Goal: Information Seeking & Learning: Learn about a topic

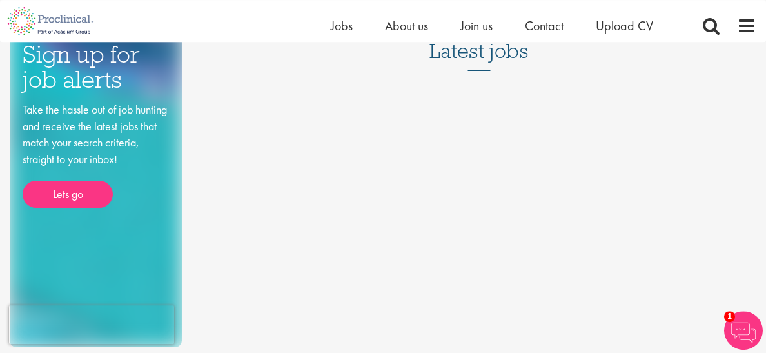
scroll to position [201, 0]
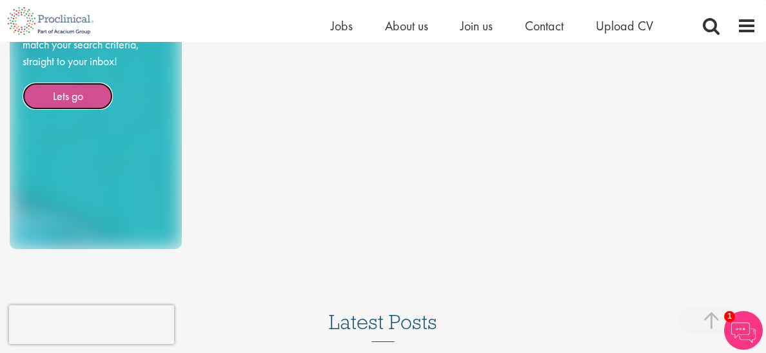
click at [72, 110] on link "Lets go" at bounding box center [68, 96] width 90 height 27
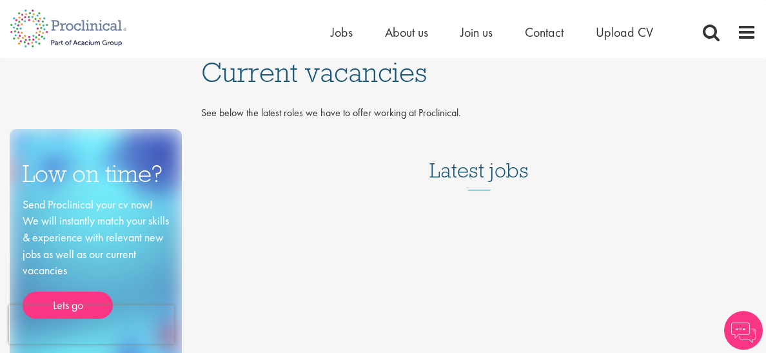
click at [470, 168] on h3 "Latest jobs" at bounding box center [479, 158] width 99 height 63
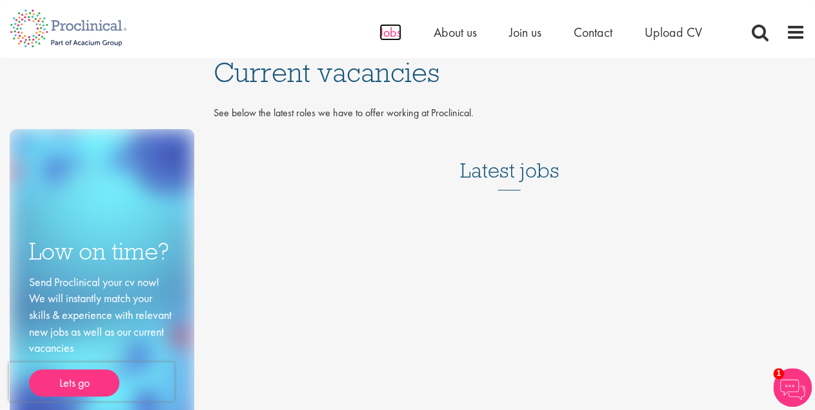
click at [385, 31] on span "Jobs" at bounding box center [390, 32] width 22 height 17
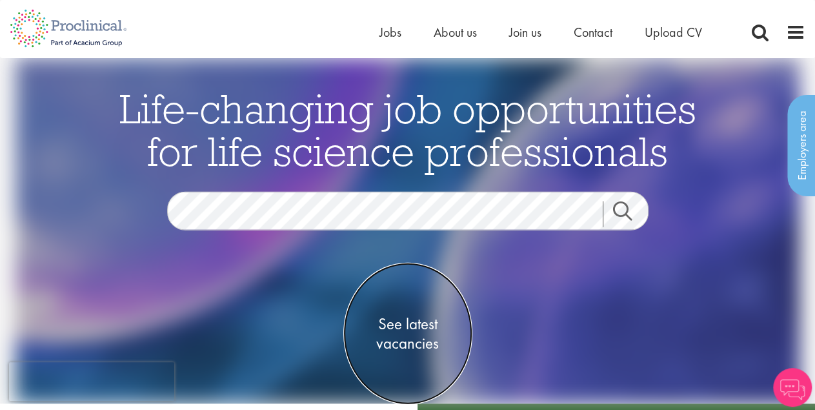
click at [416, 325] on span "See latest vacancies" at bounding box center [407, 333] width 129 height 39
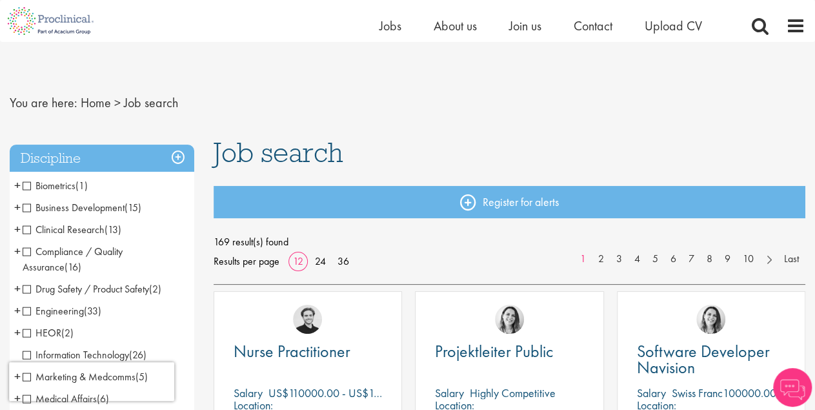
scroll to position [67, 0]
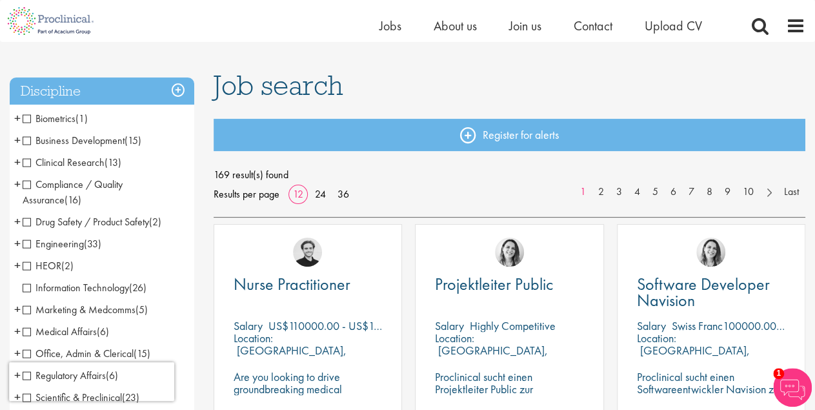
click at [26, 161] on span "Clinical Research" at bounding box center [64, 162] width 82 height 14
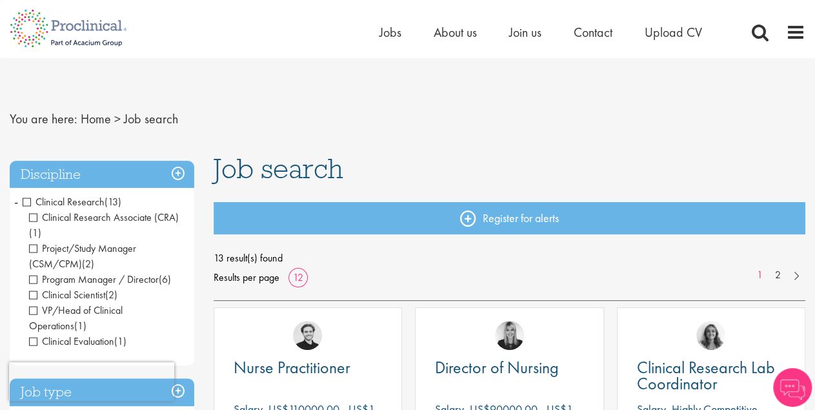
click at [34, 308] on span "VP/Head of Clinical Operations" at bounding box center [76, 317] width 94 height 29
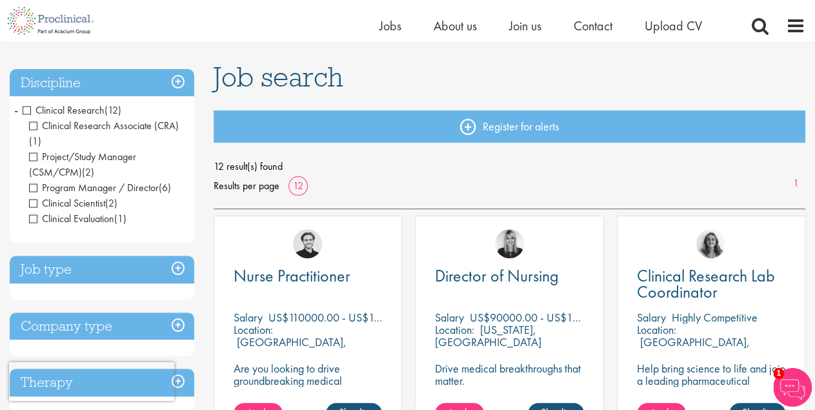
scroll to position [67, 0]
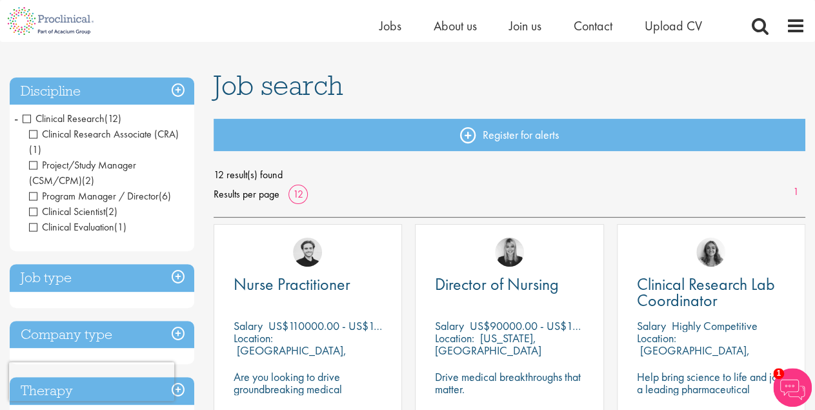
click at [29, 117] on span "Clinical Research" at bounding box center [64, 119] width 82 height 14
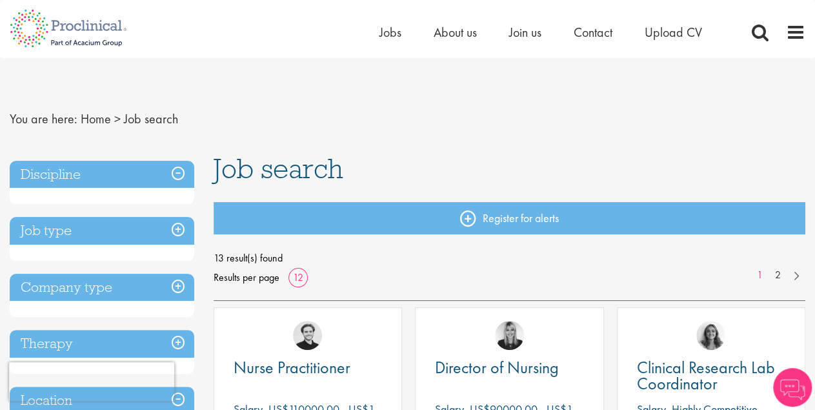
click at [61, 170] on h3 "Discipline" at bounding box center [102, 175] width 185 height 28
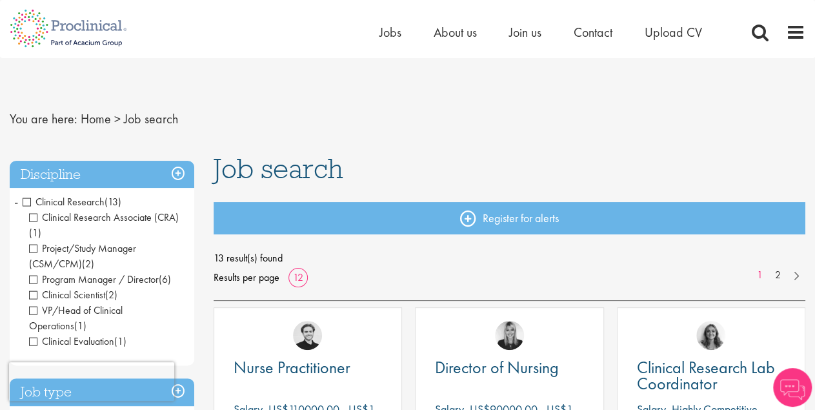
click at [14, 201] on li "Clinical Research (13) - + Clinical Research Associate (CRA) (1) Project/Study …" at bounding box center [102, 271] width 185 height 161
click at [16, 201] on span "-" at bounding box center [16, 201] width 4 height 19
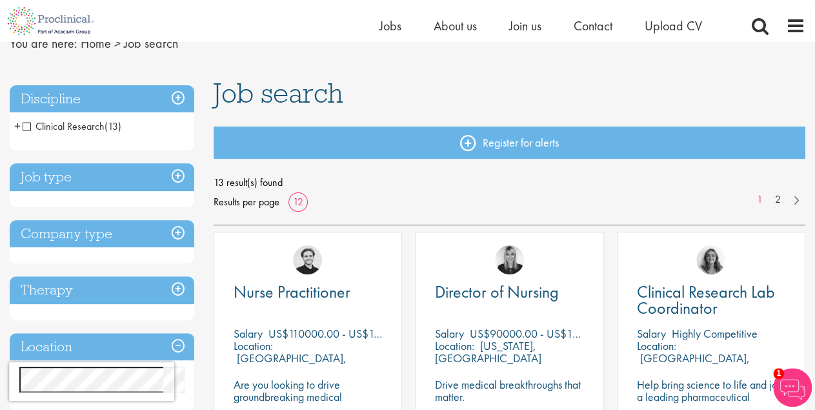
scroll to position [67, 0]
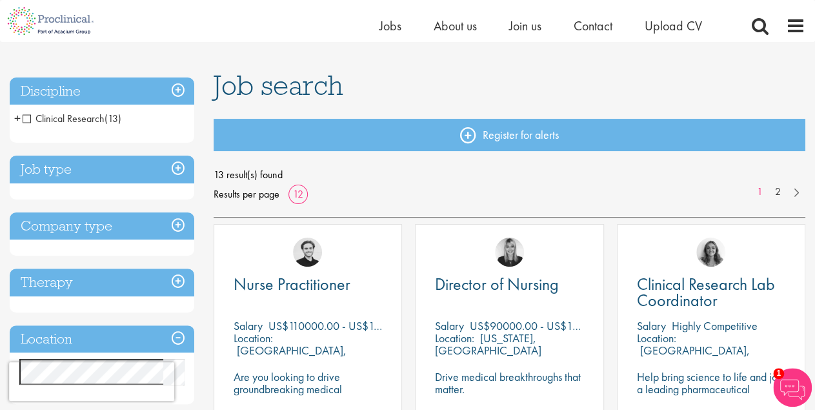
click at [179, 87] on h3 "Discipline" at bounding box center [102, 91] width 185 height 28
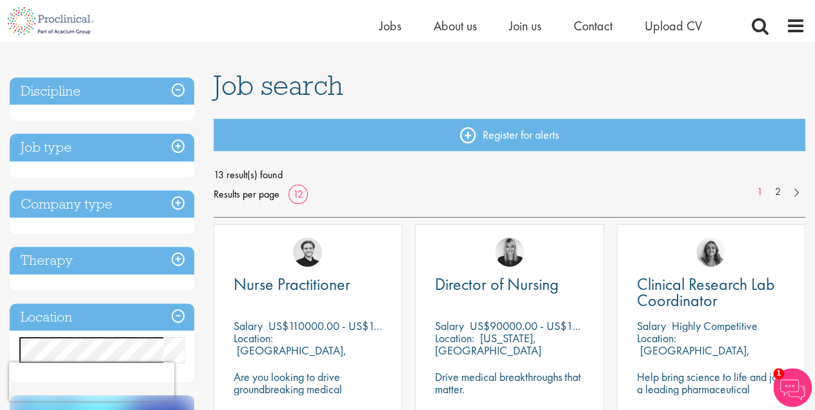
click at [179, 87] on h3 "Discipline" at bounding box center [102, 91] width 185 height 28
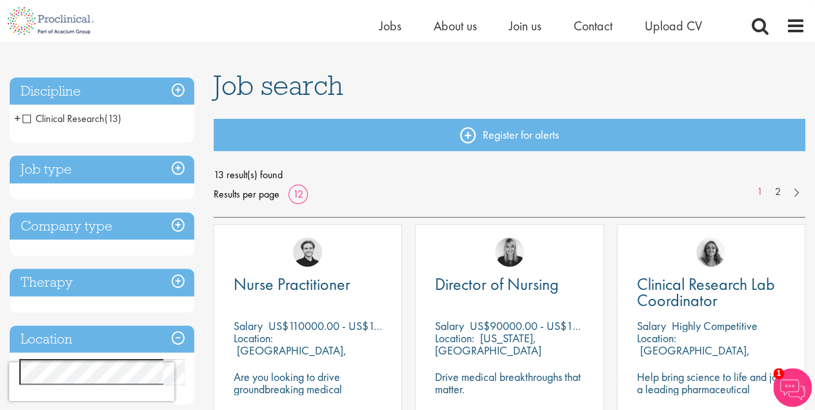
click at [30, 116] on span "Clinical Research" at bounding box center [64, 119] width 82 height 14
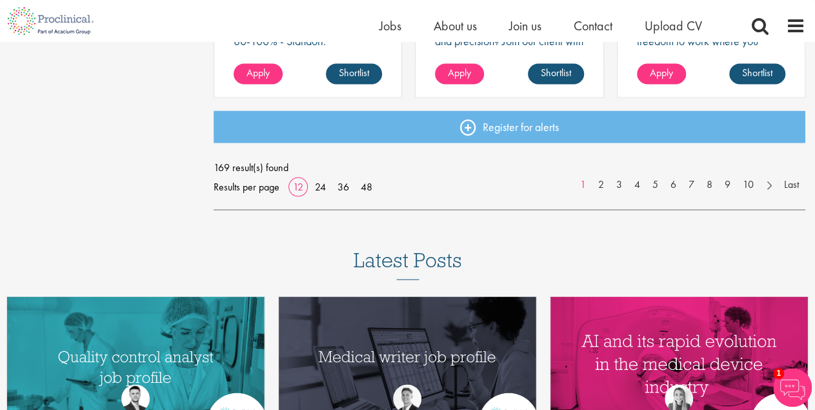
scroll to position [1141, 0]
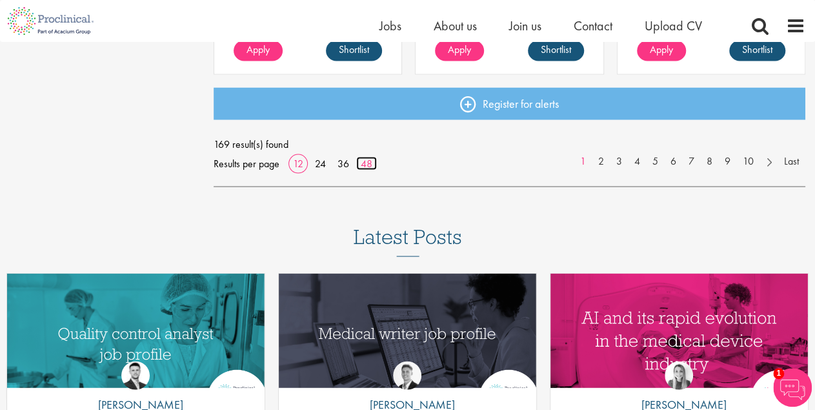
click at [366, 158] on link "48" at bounding box center [366, 163] width 21 height 14
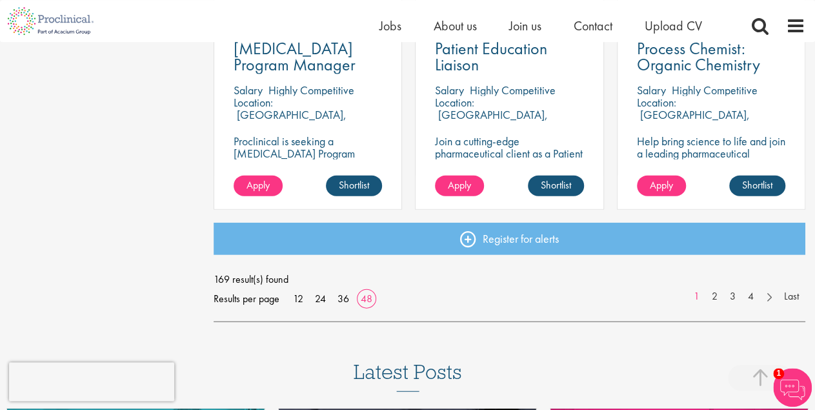
scroll to position [3892, 0]
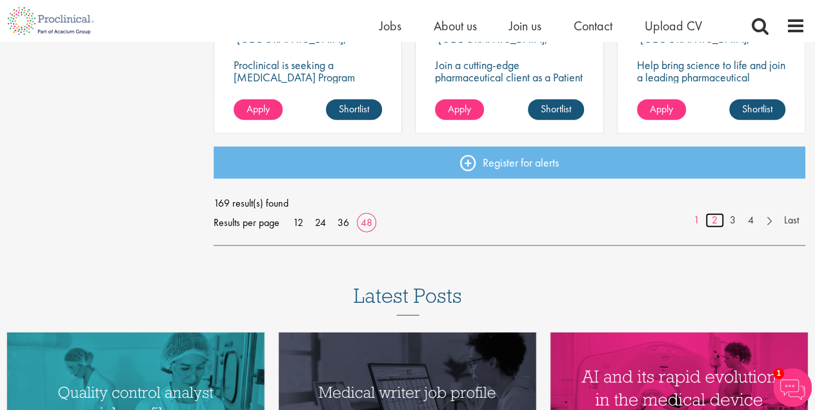
click at [712, 217] on link "2" at bounding box center [714, 220] width 19 height 15
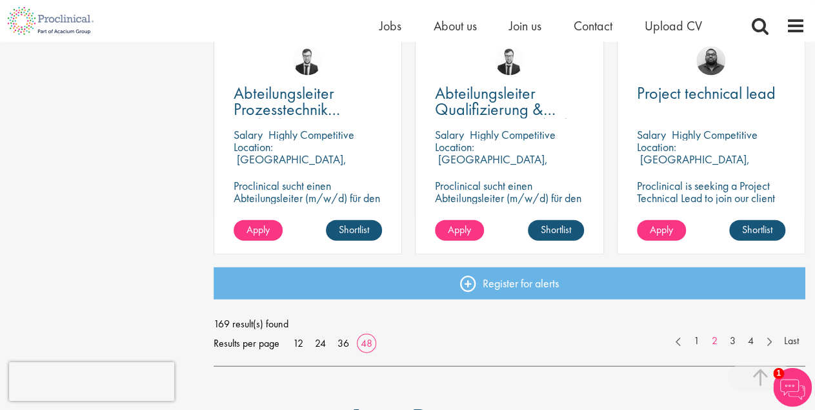
scroll to position [3824, 0]
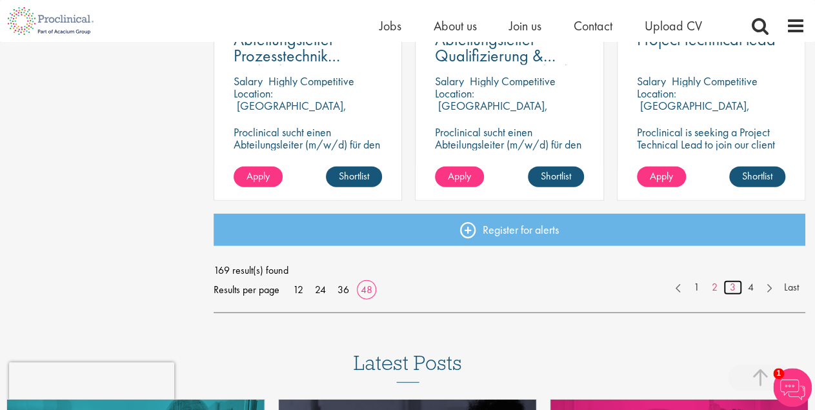
click at [732, 285] on link "3" at bounding box center [732, 287] width 19 height 15
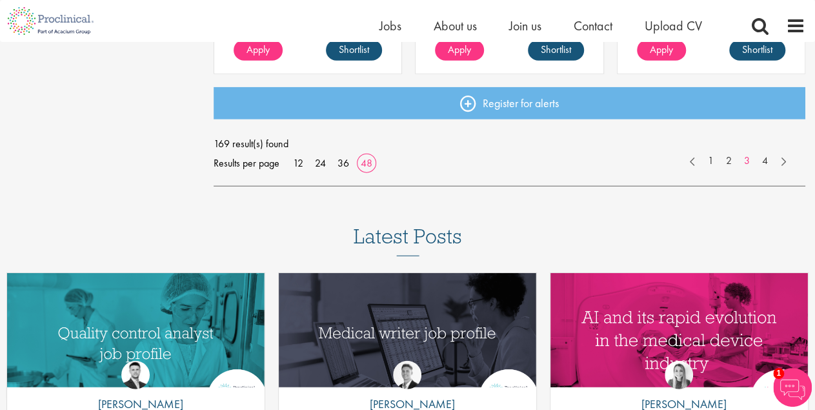
scroll to position [3959, 0]
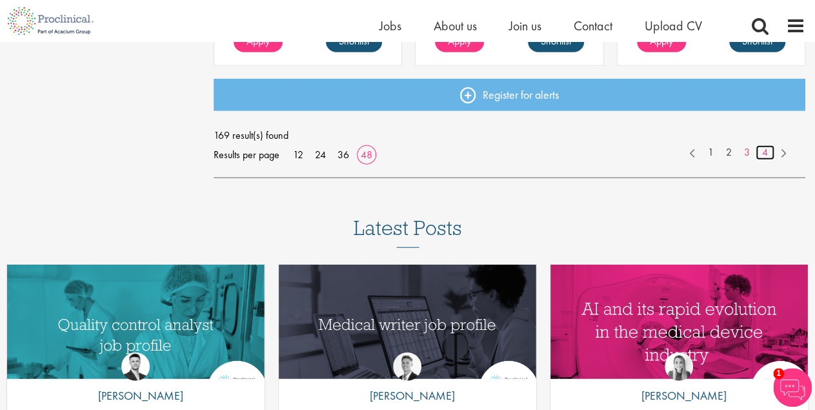
click at [764, 153] on link "4" at bounding box center [764, 152] width 19 height 15
